Goal: Information Seeking & Learning: Learn about a topic

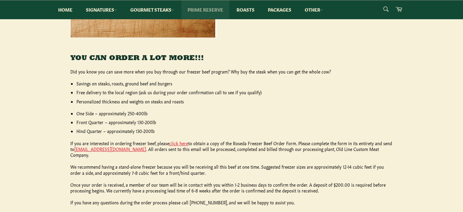
click at [195, 11] on link "Prime Reserve" at bounding box center [205, 9] width 48 height 19
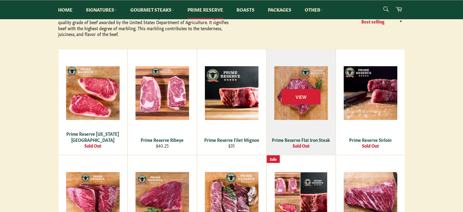
scroll to position [91, 0]
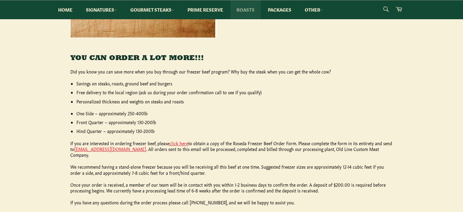
click at [244, 13] on link "Roasts" at bounding box center [245, 9] width 30 height 19
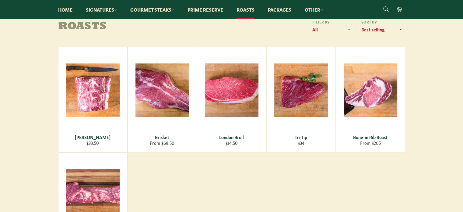
scroll to position [91, 0]
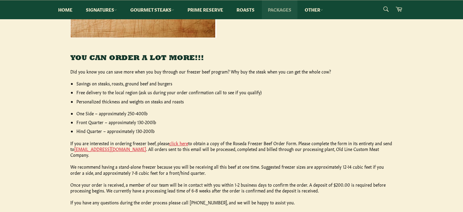
click at [287, 11] on link "Packages" at bounding box center [280, 9] width 36 height 19
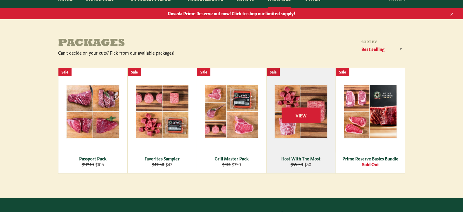
scroll to position [91, 0]
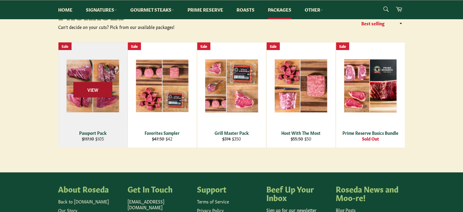
click at [89, 89] on span "View" at bounding box center [92, 90] width 39 height 16
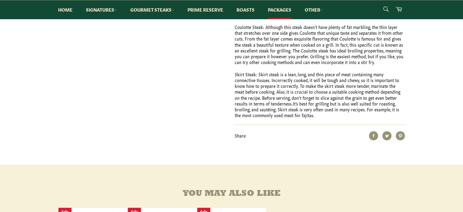
scroll to position [274, 0]
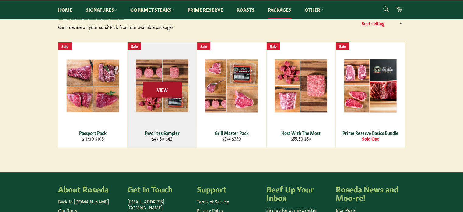
click at [160, 86] on span "View" at bounding box center [162, 90] width 39 height 16
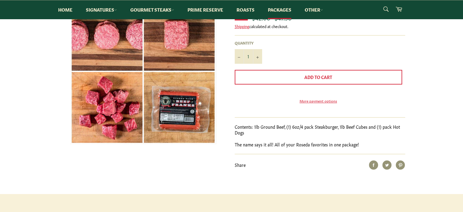
scroll to position [61, 0]
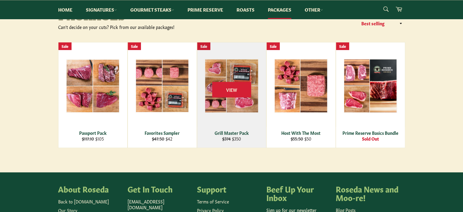
click at [247, 105] on div "View" at bounding box center [231, 94] width 69 height 105
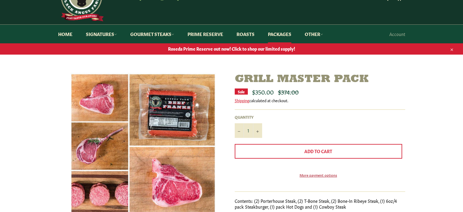
scroll to position [61, 0]
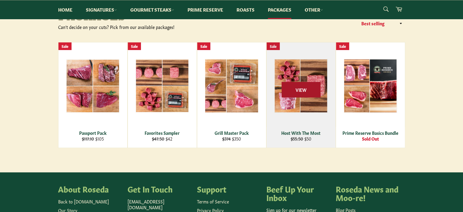
click at [298, 90] on span "View" at bounding box center [301, 90] width 39 height 16
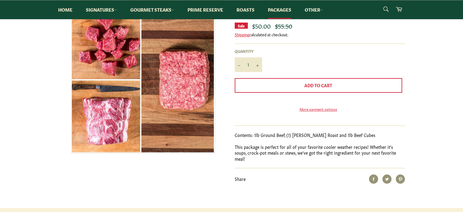
scroll to position [61, 0]
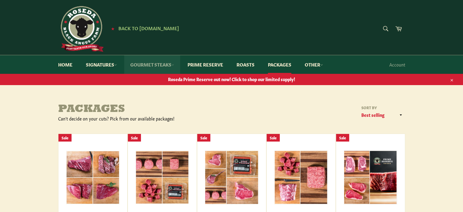
click at [158, 65] on link "Gourmet Steaks" at bounding box center [152, 64] width 56 height 19
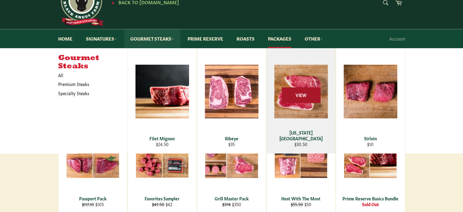
scroll to position [91, 0]
